Goal: Task Accomplishment & Management: Manage account settings

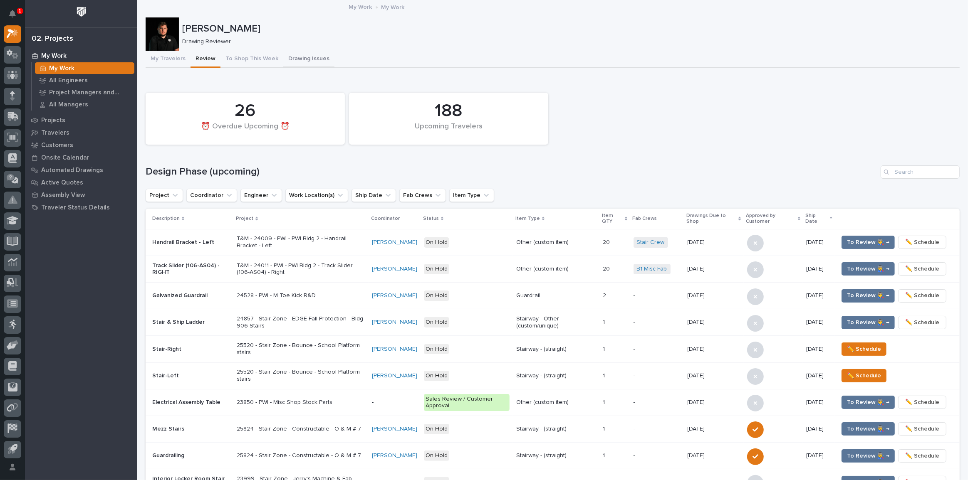
click at [283, 55] on button "Drawing Issues" at bounding box center [308, 59] width 51 height 17
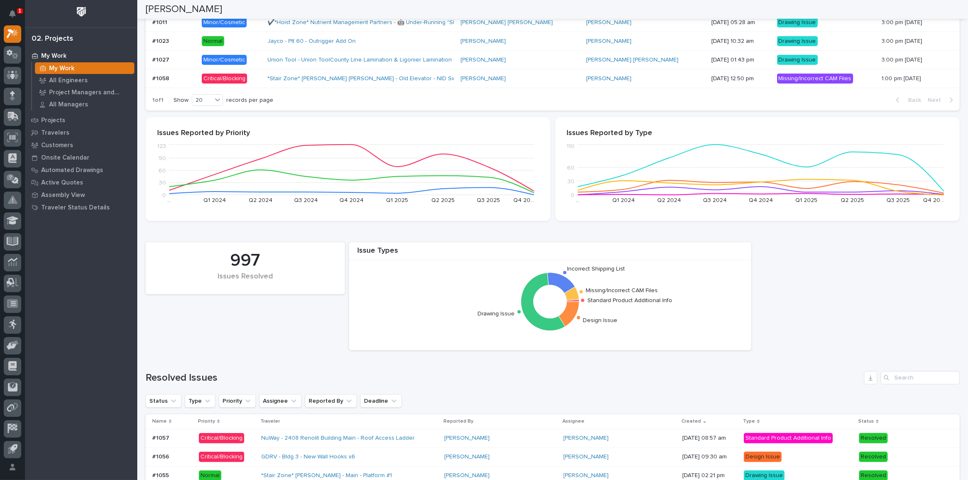
scroll to position [302, 0]
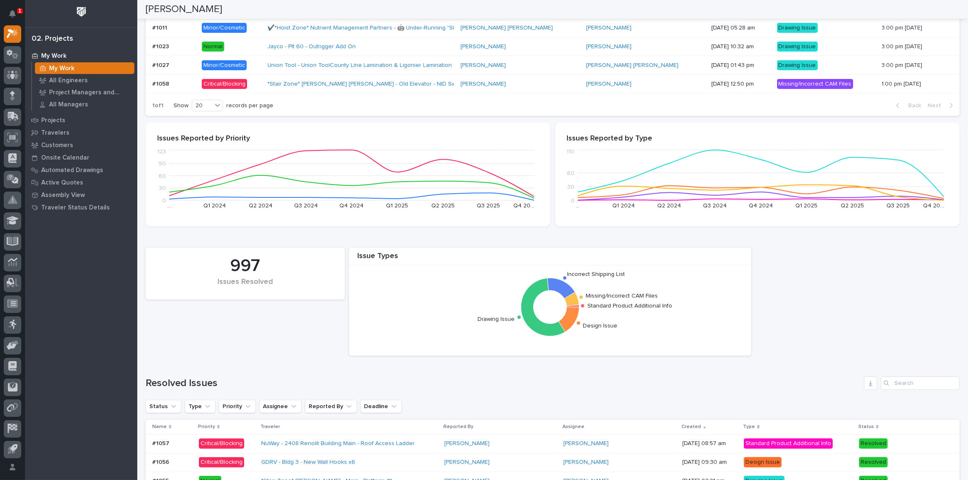
click at [259, 79] on p "Critical/Blocking" at bounding box center [231, 84] width 59 height 10
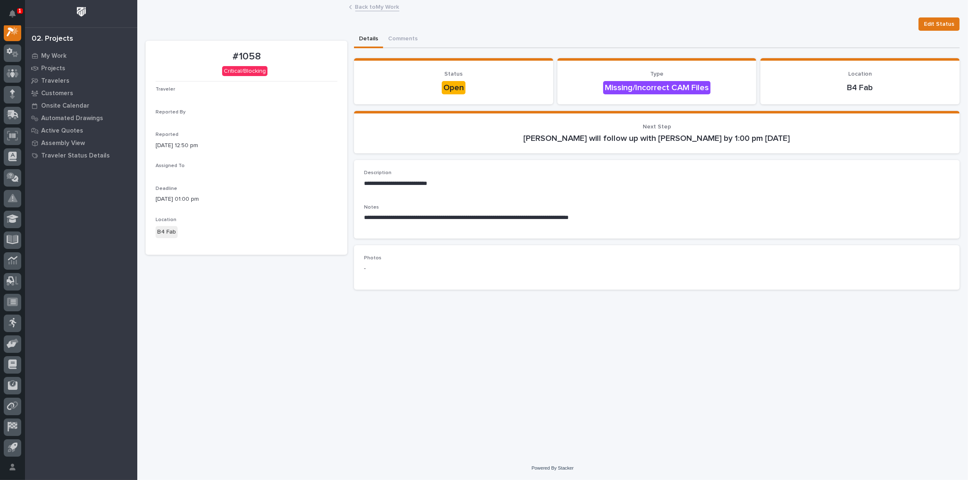
scroll to position [21, 0]
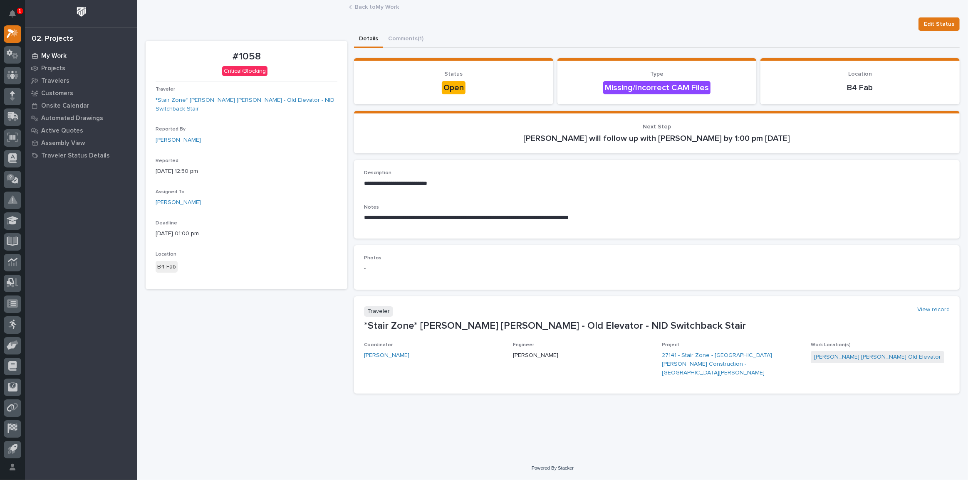
click at [54, 51] on div "My Work" at bounding box center [81, 56] width 108 height 12
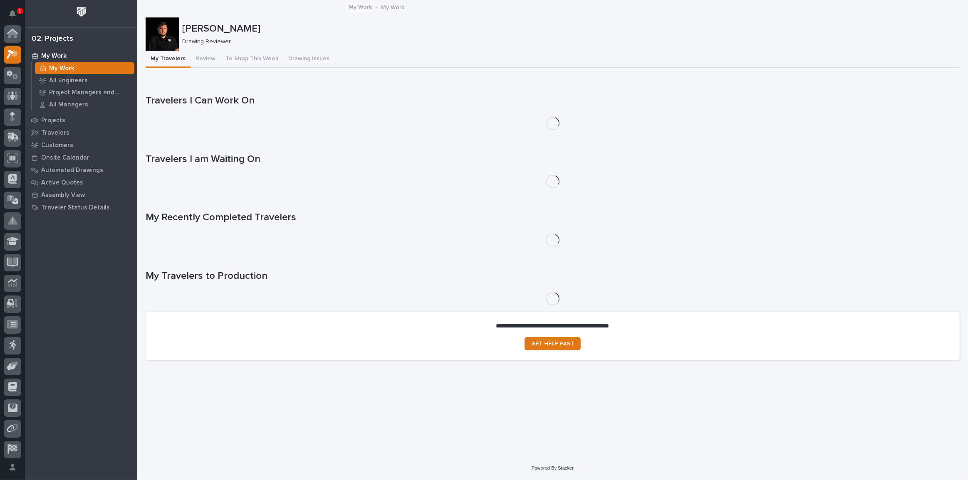
scroll to position [21, 0]
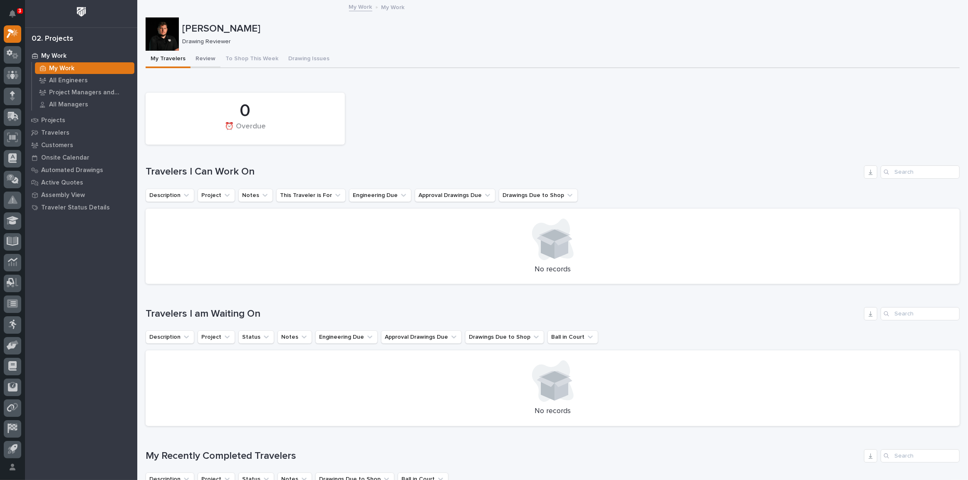
click at [209, 59] on button "Review" at bounding box center [205, 59] width 30 height 17
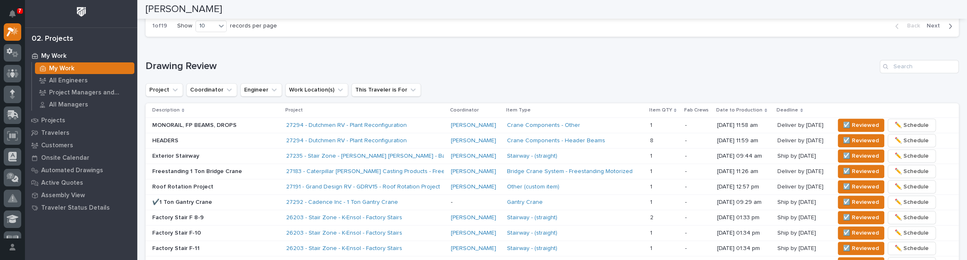
scroll to position [529, 0]
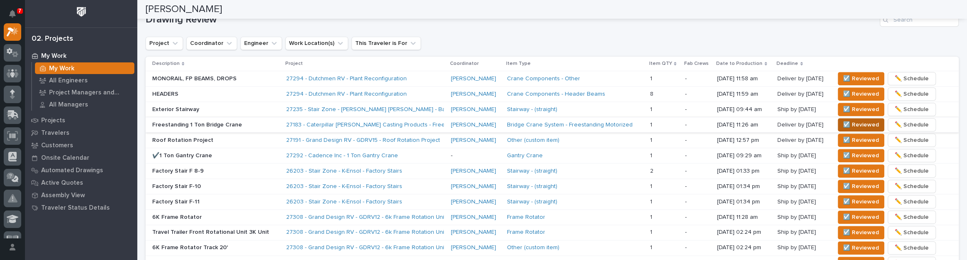
click at [843, 124] on span "☑️ Reviewed" at bounding box center [861, 125] width 36 height 10
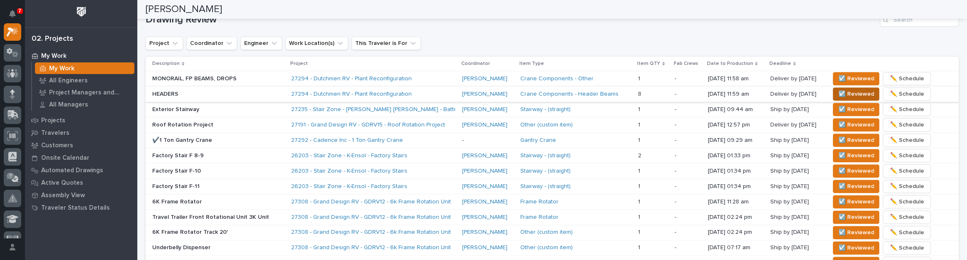
click at [863, 89] on span "☑️ Reviewed" at bounding box center [856, 94] width 36 height 10
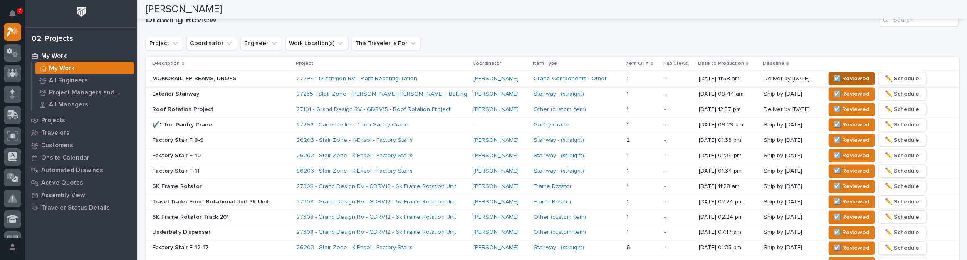
click at [852, 76] on span "☑️ Reviewed" at bounding box center [851, 79] width 36 height 10
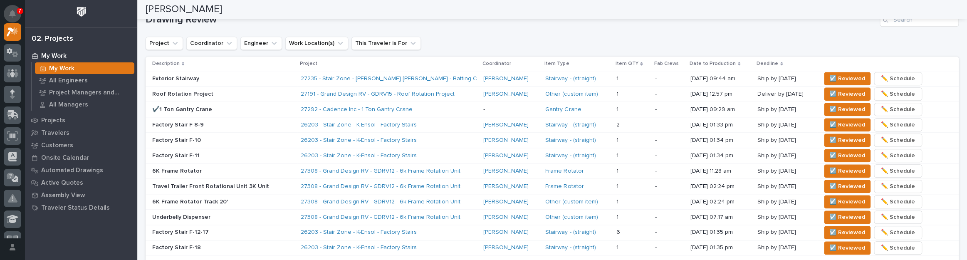
click at [11, 6] on button "Notifications" at bounding box center [12, 13] width 17 height 17
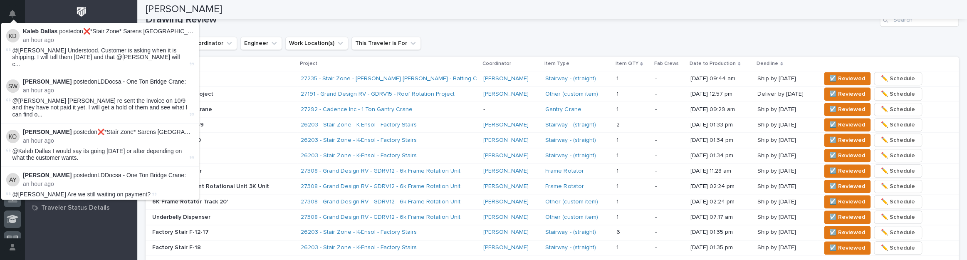
click at [440, 27] on div "Drawing Review Project Coordinator Engineer Work Location(s) This Traveler is F…" at bounding box center [552, 145] width 813 height 265
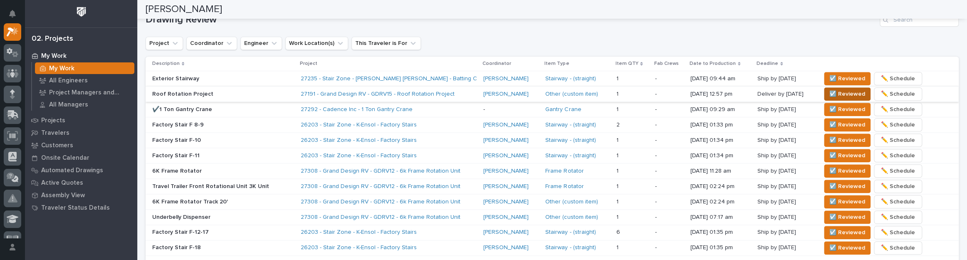
click at [831, 89] on span "☑️ Reviewed" at bounding box center [847, 94] width 36 height 10
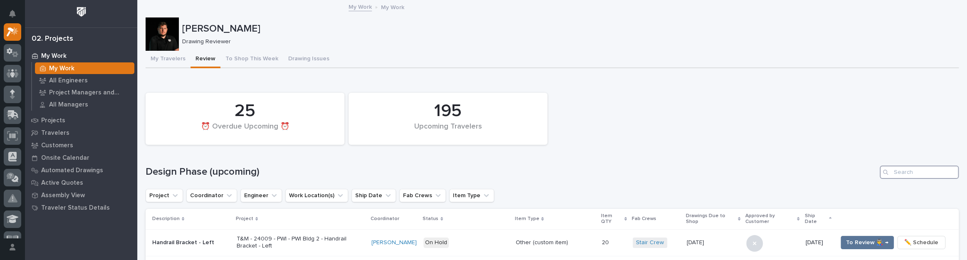
click at [904, 176] on input "Search" at bounding box center [919, 172] width 79 height 13
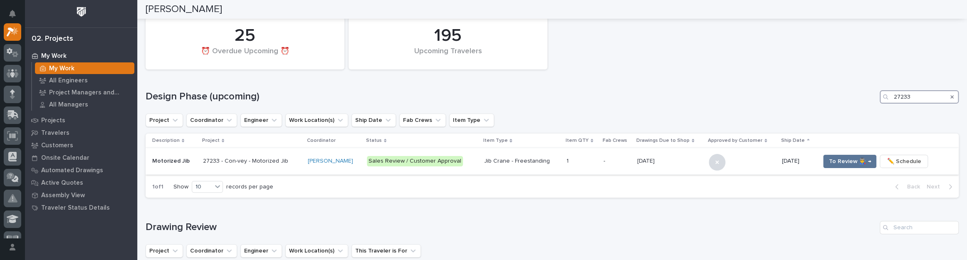
scroll to position [113, 0]
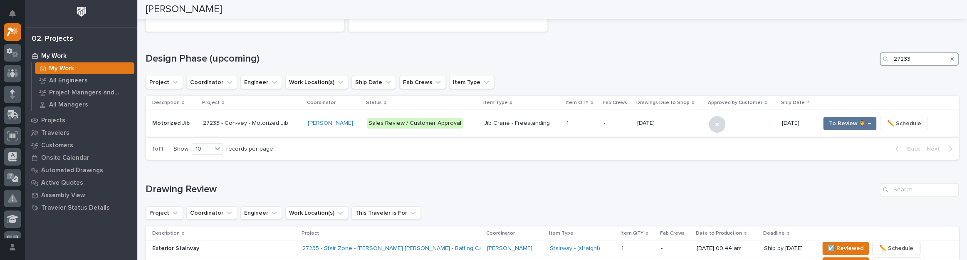
type input "27233"
click at [690, 125] on td "10/13/2025 10/13/2025" at bounding box center [670, 123] width 72 height 27
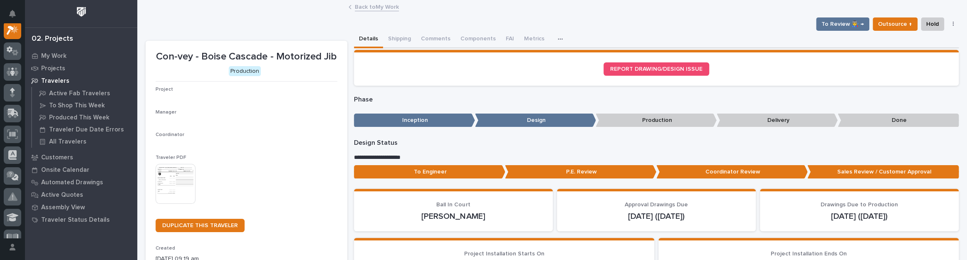
scroll to position [21, 0]
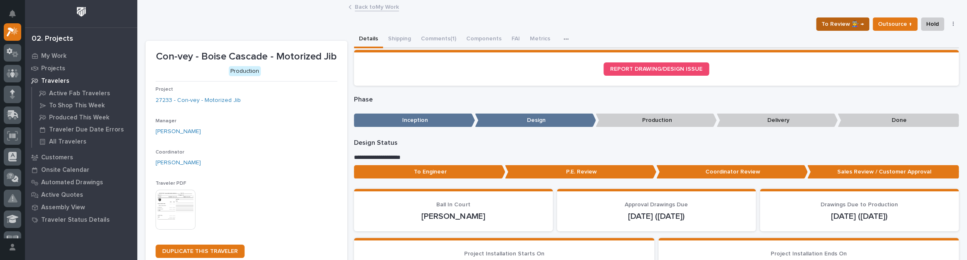
click at [830, 25] on span "To Review 👨‍🏭 →" at bounding box center [842, 24] width 42 height 10
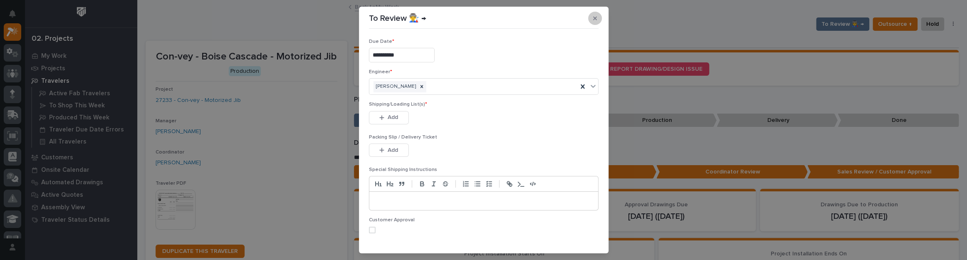
click at [589, 15] on button "button" at bounding box center [595, 18] width 14 height 13
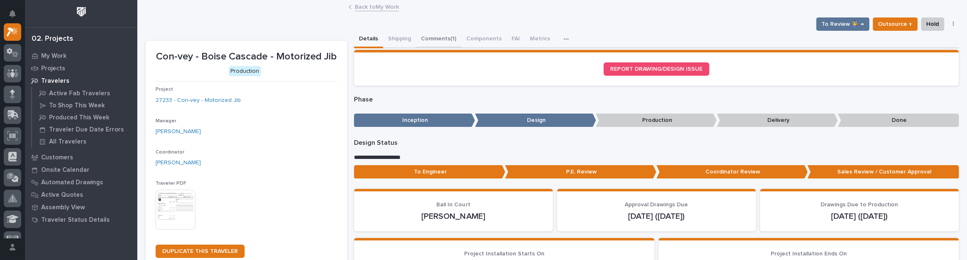
click at [437, 37] on button "Comments (1)" at bounding box center [438, 39] width 45 height 17
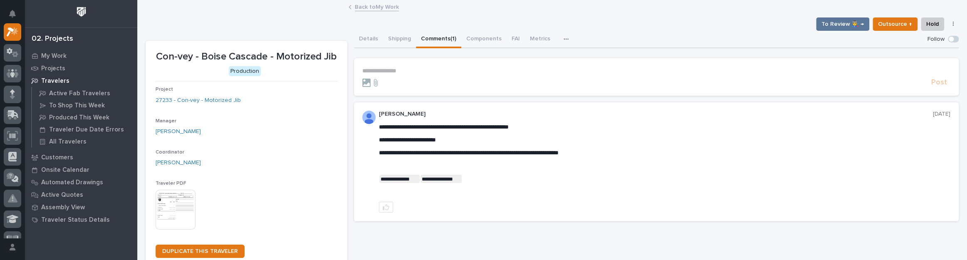
click at [383, 4] on link "Back to My Work" at bounding box center [377, 7] width 44 height 10
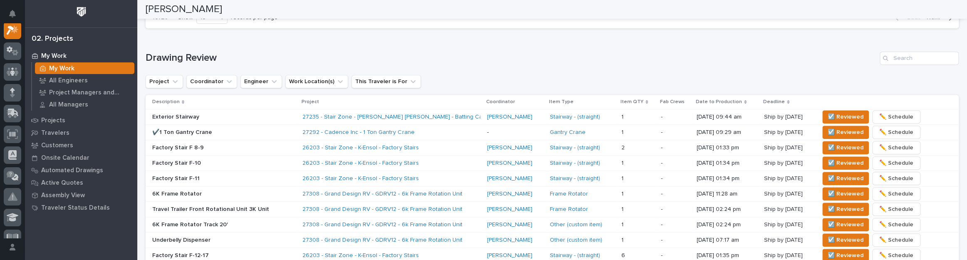
scroll to position [491, 0]
click at [283, 129] on p "✔️1 Ton Gantry Crane" at bounding box center [223, 132] width 143 height 7
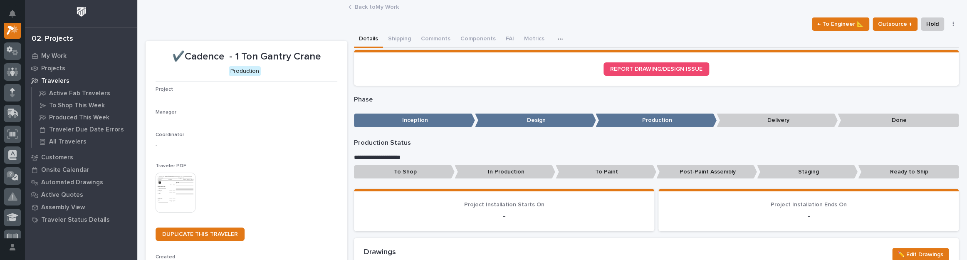
scroll to position [21, 0]
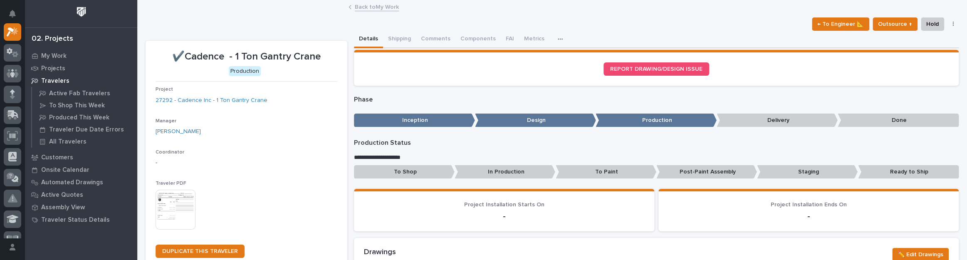
click at [388, 3] on link "Back to My Work" at bounding box center [377, 7] width 44 height 10
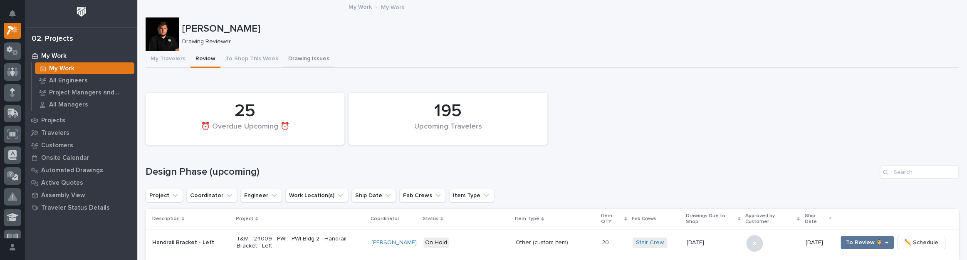
click at [298, 59] on button "Drawing Issues" at bounding box center [308, 59] width 51 height 17
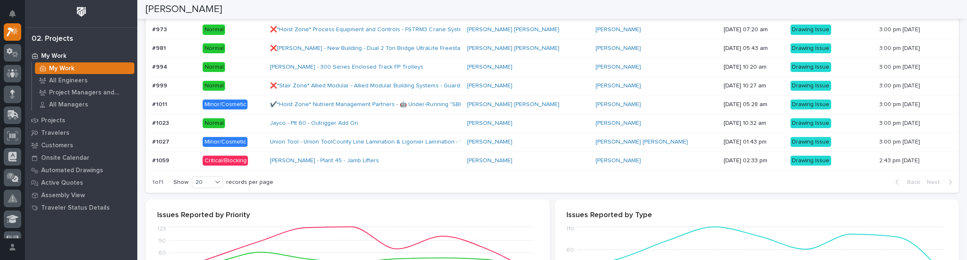
scroll to position [227, 0]
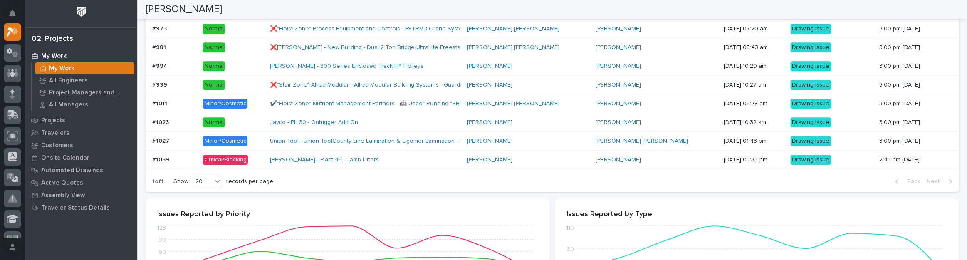
click at [395, 163] on div "Lippert - Plant 45 - Jamb Lifters" at bounding box center [365, 160] width 190 height 14
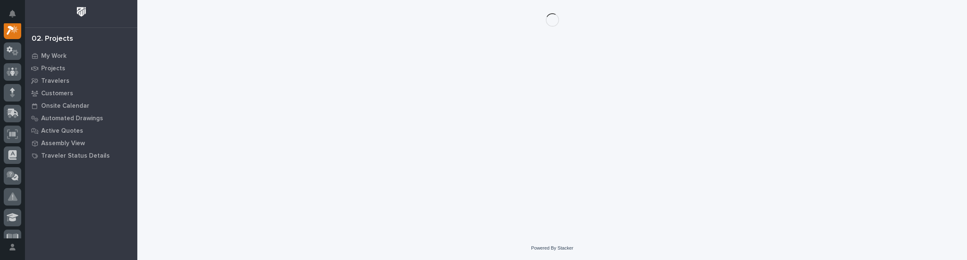
scroll to position [21, 0]
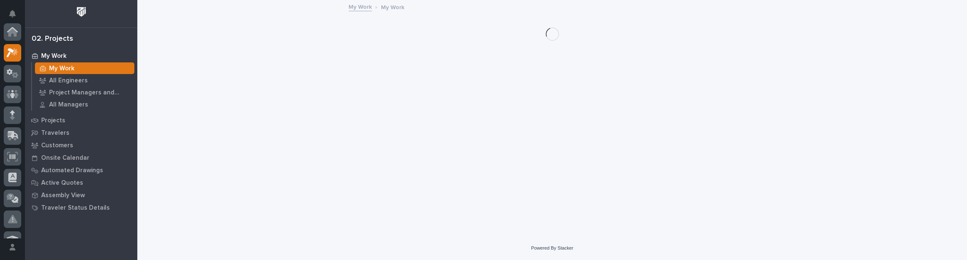
scroll to position [22, 0]
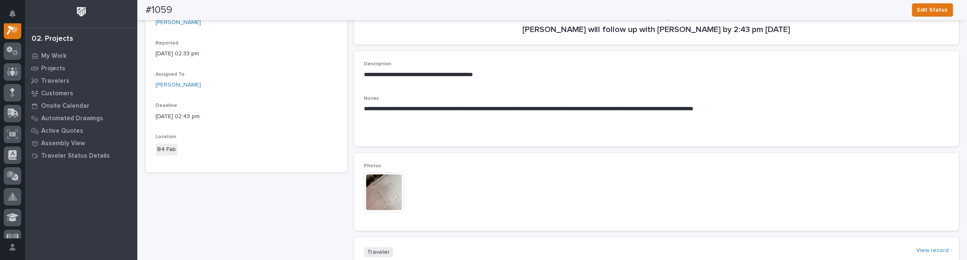
scroll to position [113, 0]
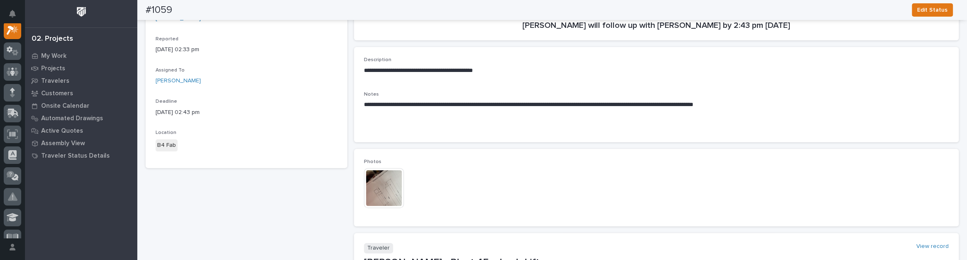
click at [382, 198] on img at bounding box center [384, 188] width 40 height 40
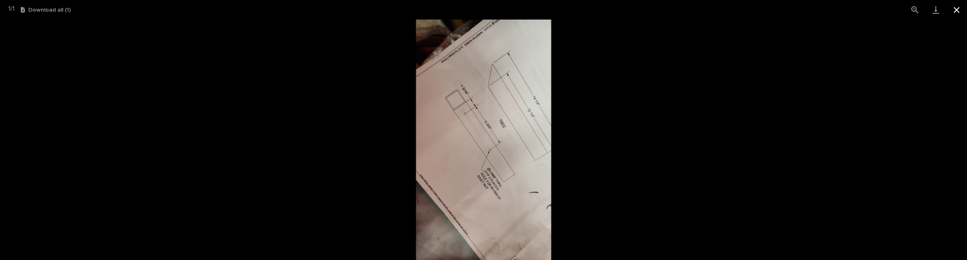
click at [959, 4] on button "Close gallery" at bounding box center [956, 10] width 21 height 20
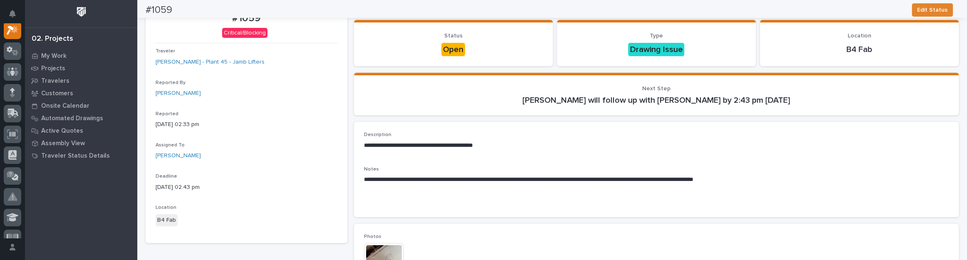
scroll to position [0, 0]
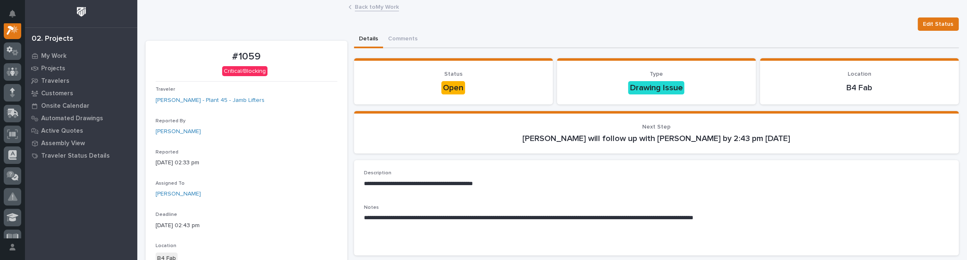
click at [370, 5] on link "Back to My Work" at bounding box center [377, 7] width 44 height 10
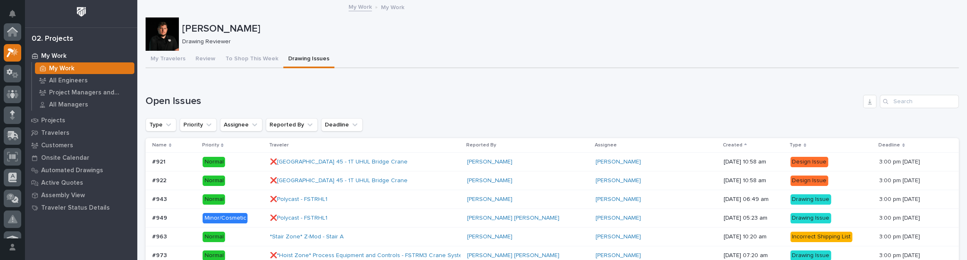
scroll to position [22, 0]
click at [210, 64] on button "Review" at bounding box center [205, 59] width 30 height 17
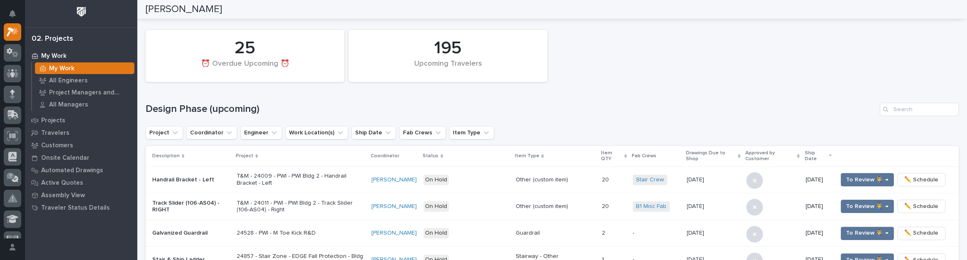
scroll to position [52, 0]
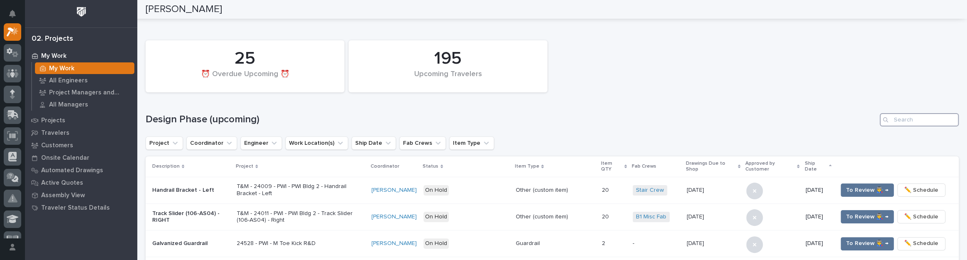
click at [911, 122] on input "Search" at bounding box center [919, 119] width 79 height 13
type input "7"
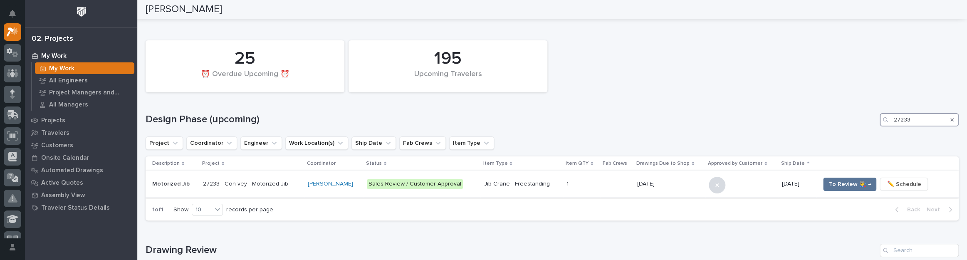
type input "27233"
click at [634, 183] on td "10/13/2025 10/13/2025" at bounding box center [670, 184] width 72 height 27
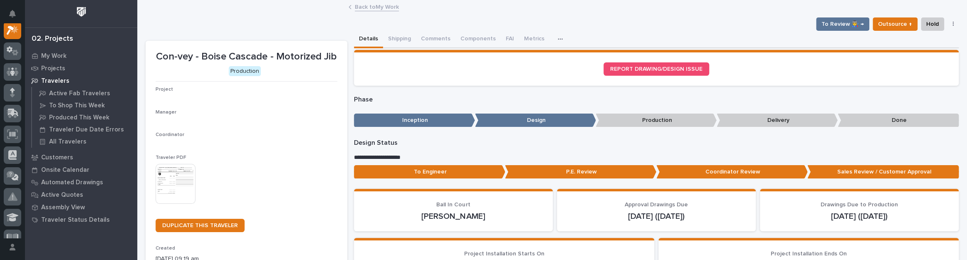
scroll to position [21, 0]
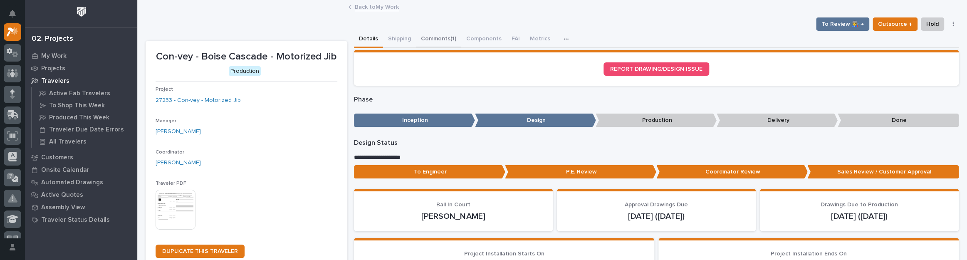
click at [447, 35] on button "Comments (1)" at bounding box center [438, 39] width 45 height 17
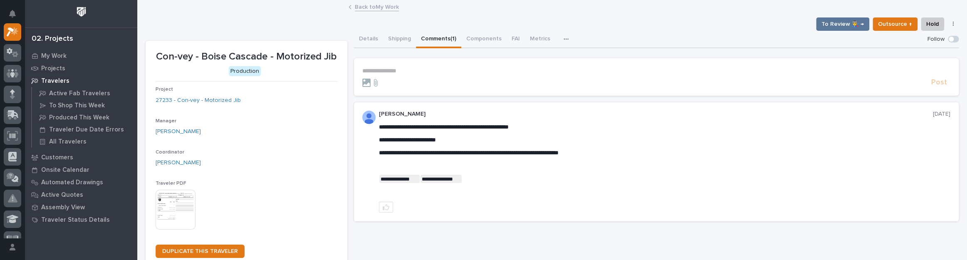
click at [404, 68] on p "**********" at bounding box center [656, 70] width 588 height 7
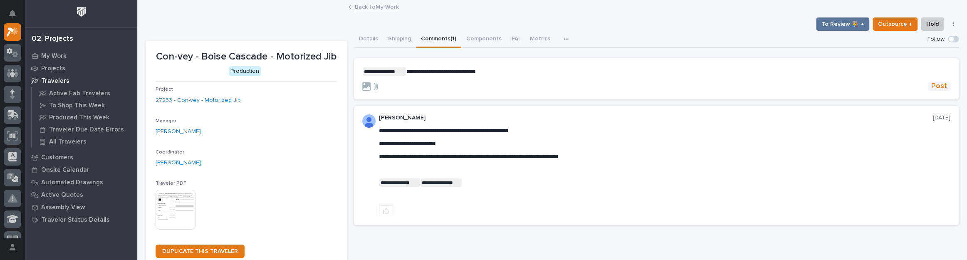
click at [940, 86] on span "Post" at bounding box center [939, 87] width 16 height 10
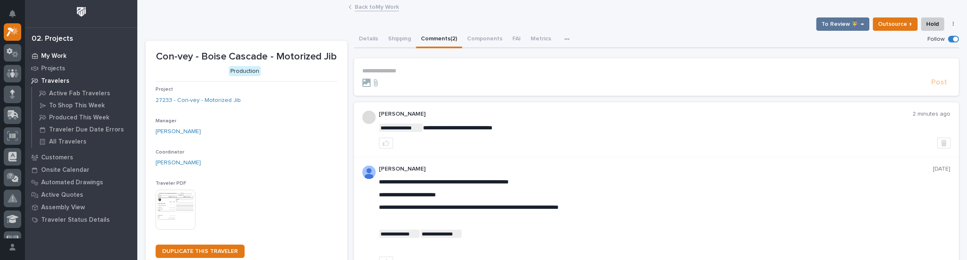
click at [55, 55] on p "My Work" at bounding box center [53, 55] width 25 height 7
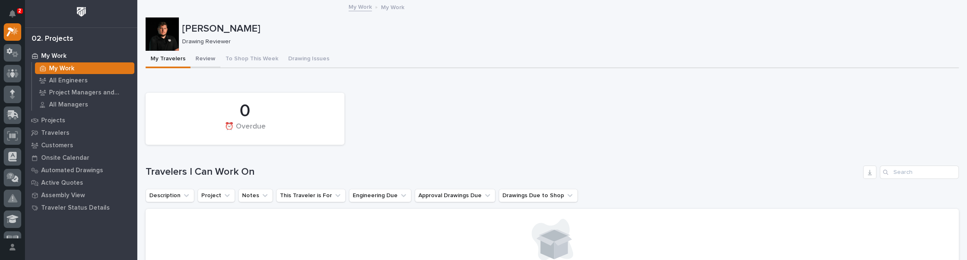
click at [208, 58] on button "Review" at bounding box center [205, 59] width 30 height 17
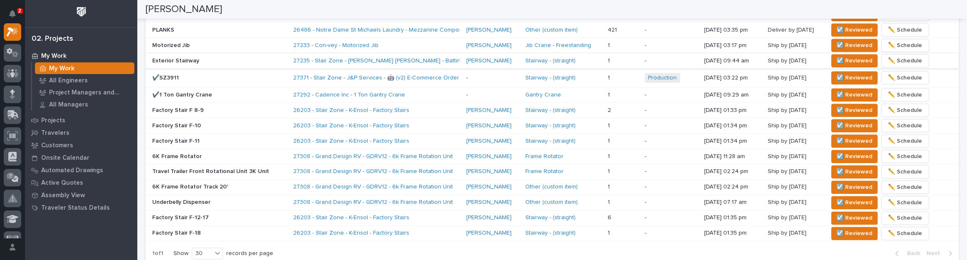
scroll to position [605, 0]
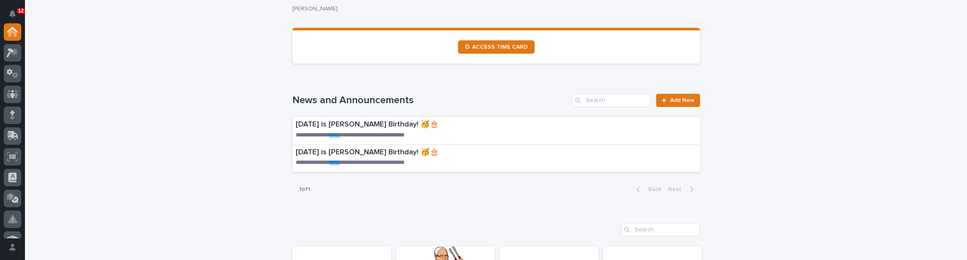
scroll to position [491, 0]
click at [501, 49] on link "⏲ ACCESS TIME CARD" at bounding box center [496, 46] width 77 height 13
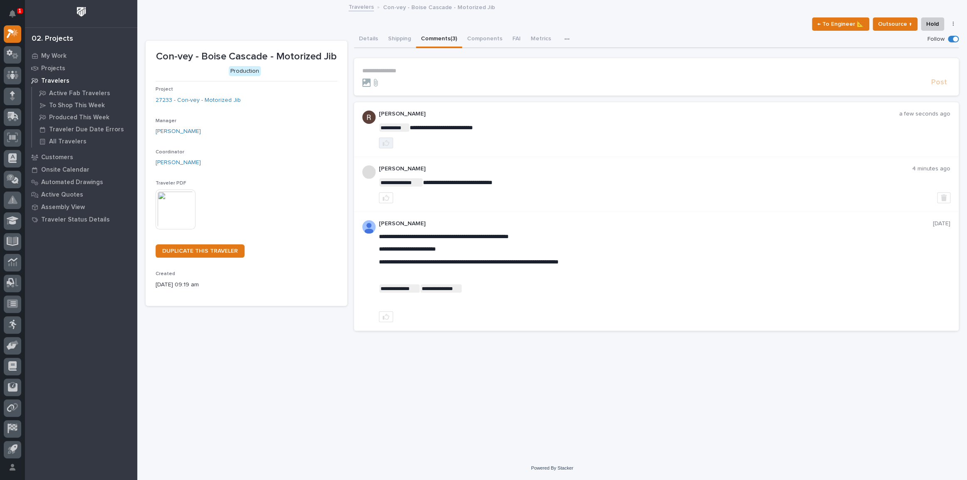
click at [380, 146] on button "button" at bounding box center [386, 143] width 14 height 11
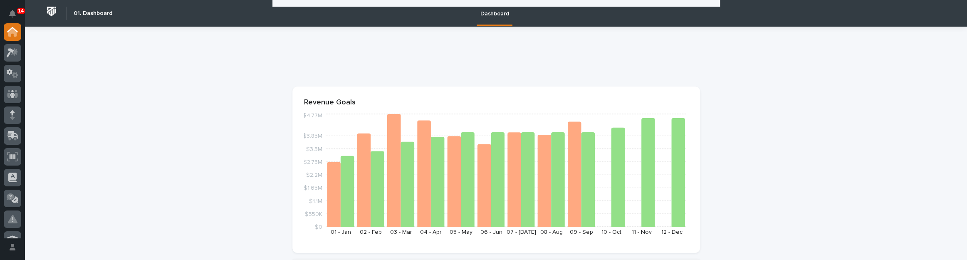
scroll to position [491, 0]
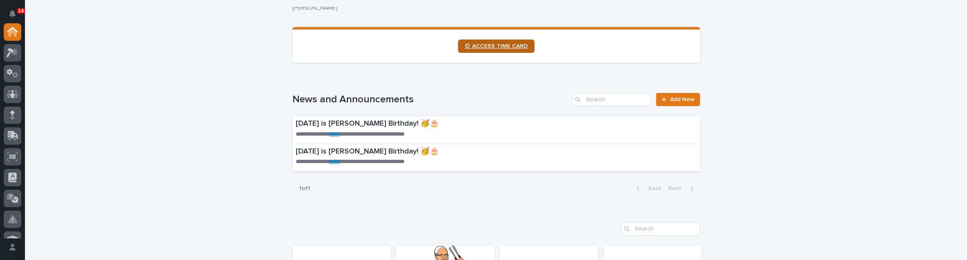
click at [528, 42] on link "⏲ ACCESS TIME CARD" at bounding box center [496, 46] width 77 height 13
